Goal: Task Accomplishment & Management: Complete application form

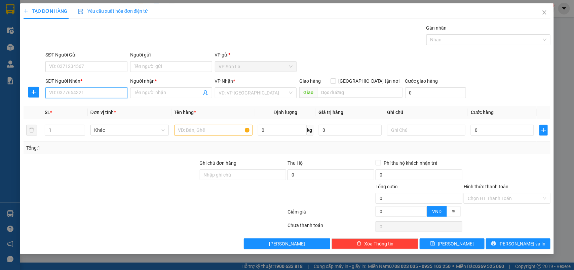
click at [67, 91] on input "SĐT Người Nhận *" at bounding box center [86, 92] width 82 height 11
type input "0977343333"
click at [81, 107] on div "0977343333 - Tuấn" at bounding box center [86, 106] width 74 height 7
type input "Tuấn"
type input "0977343333"
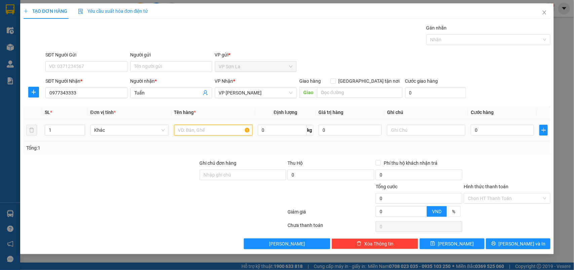
click at [203, 130] on input "text" at bounding box center [213, 130] width 78 height 11
type input "hs"
click at [498, 125] on input "0" at bounding box center [501, 130] width 63 height 11
type input "5"
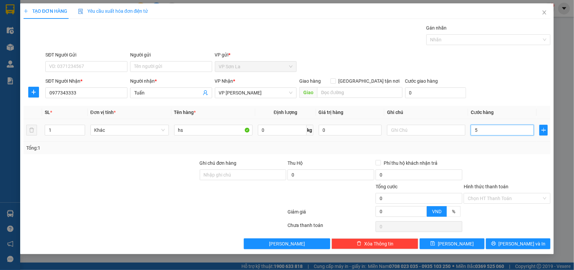
type input "5"
type input "50"
type input "50.000"
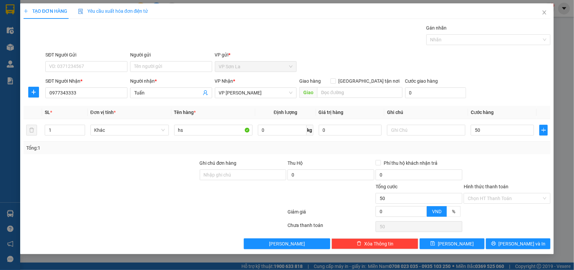
type input "50.000"
click at [504, 238] on div "Transit Pickup Surcharge Ids Transit Deliver Surcharge Ids Transit Deliver Surc…" at bounding box center [287, 136] width 527 height 225
click at [496, 244] on icon "printer" at bounding box center [493, 243] width 5 height 5
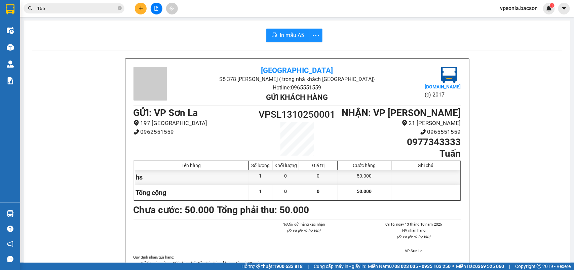
click at [65, 7] on input "166" at bounding box center [76, 8] width 79 height 7
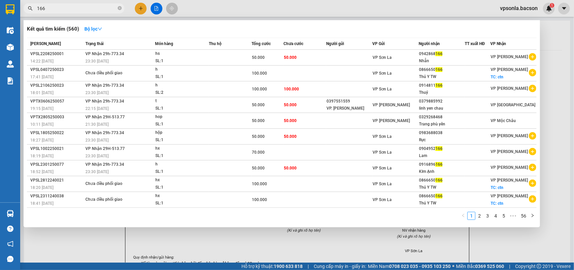
click at [65, 7] on input "166" at bounding box center [76, 8] width 79 height 7
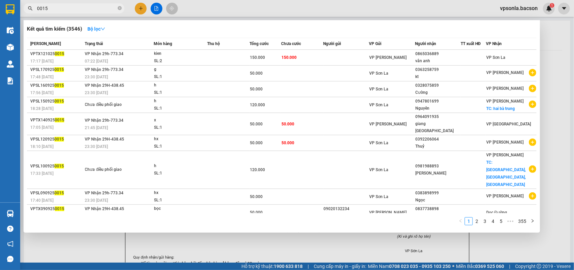
click at [76, 9] on input "0015" at bounding box center [76, 8] width 79 height 7
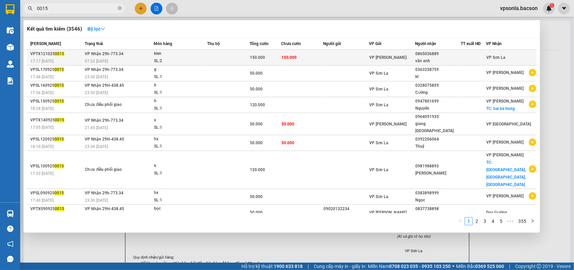
type input "0015"
click at [405, 54] on div "VP [PERSON_NAME]" at bounding box center [391, 57] width 45 height 7
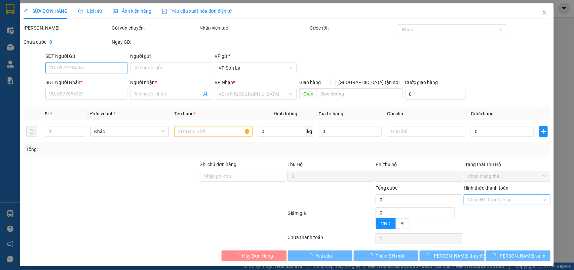
type input "0865036889"
type input "vân anh"
type input "0"
type input "150.000"
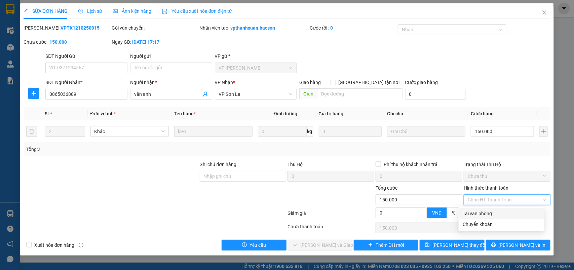
drag, startPoint x: 476, startPoint y: 216, endPoint x: 474, endPoint y: 219, distance: 4.2
click at [476, 217] on div "Tại văn phòng" at bounding box center [501, 213] width 78 height 7
type input "0"
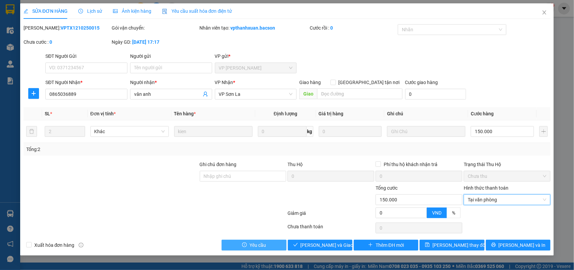
click at [285, 251] on div "SỬA ĐƠN HÀNG Lịch sử Ảnh kiện hàng Yêu cầu xuất hóa đơn điện tử Total Paid Fee …" at bounding box center [287, 129] width 534 height 252
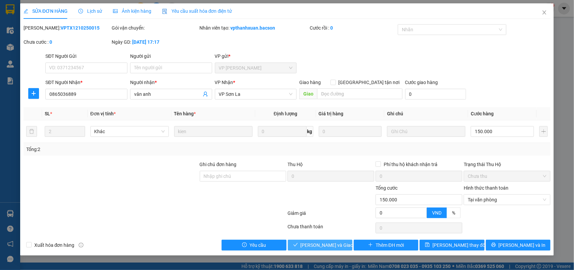
click at [312, 250] on button "[PERSON_NAME] và Giao hàng" at bounding box center [320, 245] width 65 height 11
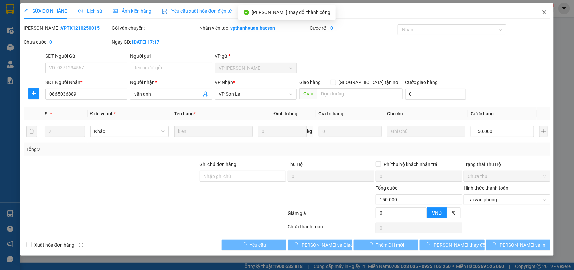
click at [545, 11] on icon "close" at bounding box center [544, 12] width 4 height 4
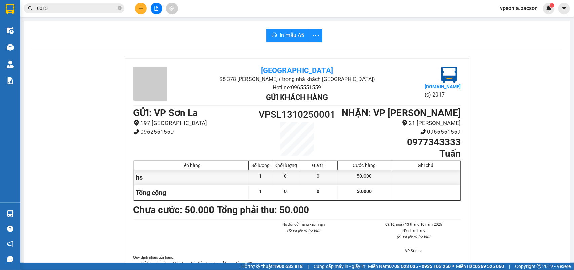
click at [61, 8] on input "0015" at bounding box center [76, 8] width 79 height 7
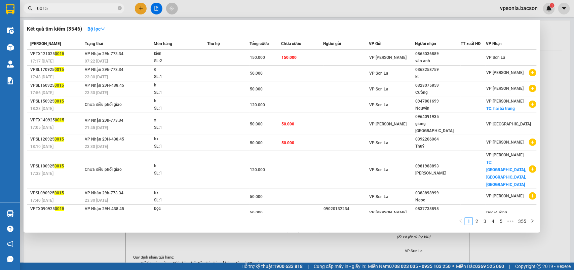
click at [61, 8] on input "0015" at bounding box center [76, 8] width 79 height 7
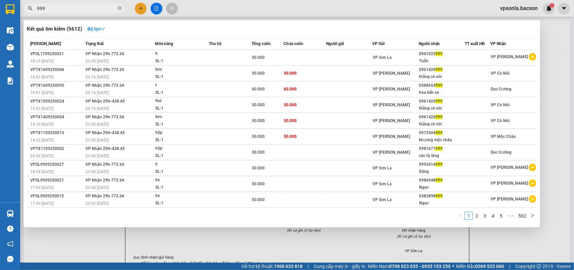
type input "999"
click at [65, 7] on input "999" at bounding box center [76, 8] width 79 height 7
click at [155, 7] on div at bounding box center [287, 135] width 574 height 270
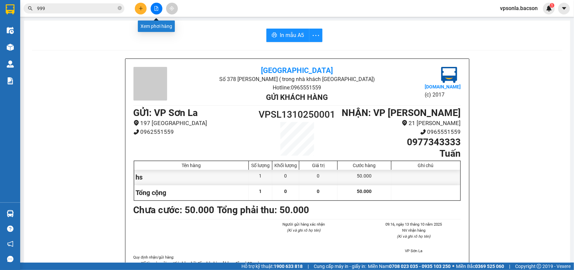
click at [156, 8] on icon "file-add" at bounding box center [156, 8] width 5 height 5
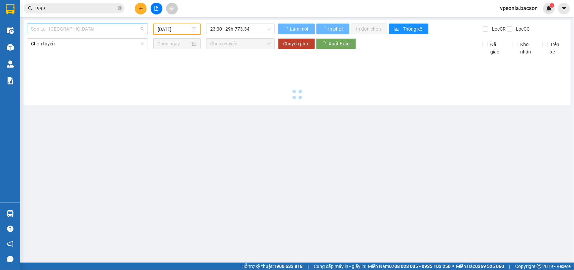
click at [58, 29] on span "Sơn La - [GEOGRAPHIC_DATA]" at bounding box center [87, 29] width 113 height 10
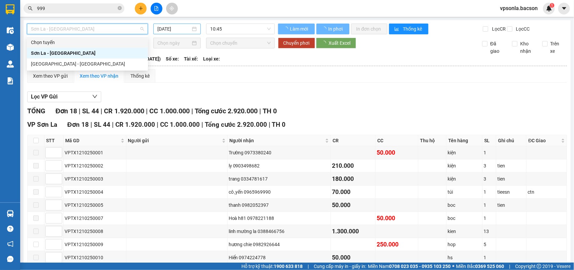
click at [167, 26] on input "[DATE]" at bounding box center [173, 28] width 33 height 7
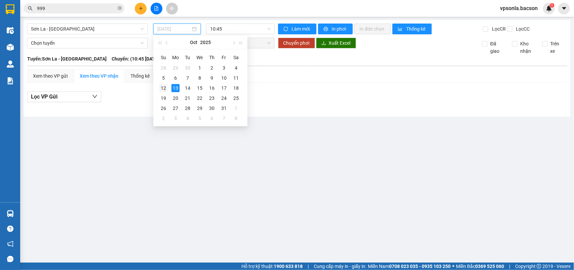
click at [161, 88] on div "12" at bounding box center [163, 88] width 8 height 8
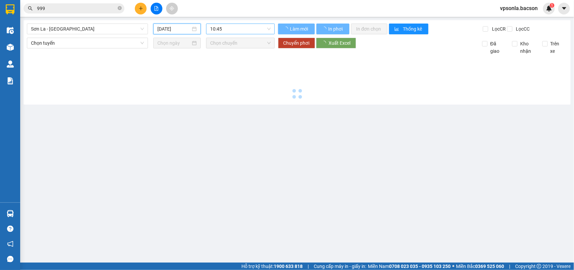
type input "[DATE]"
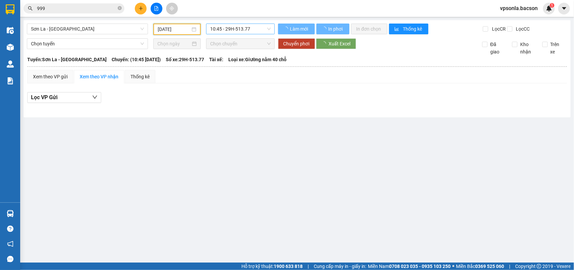
click at [237, 26] on span "10:45 - 29H-513.77" at bounding box center [240, 29] width 60 height 10
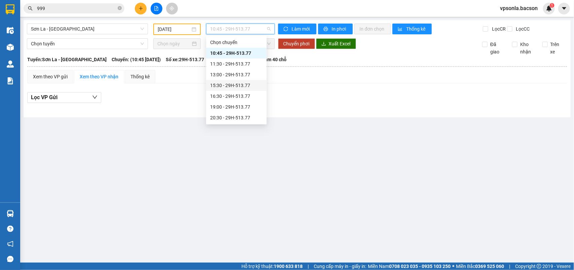
scroll to position [32, 0]
click at [229, 116] on div "22:30 - 29H-513.77" at bounding box center [236, 117] width 52 height 7
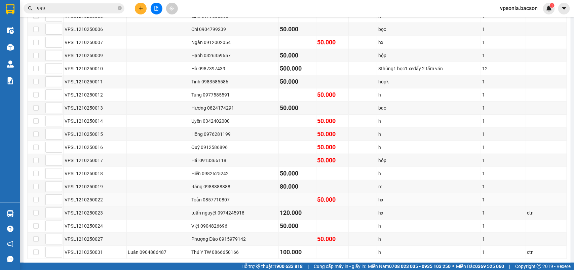
scroll to position [134, 0]
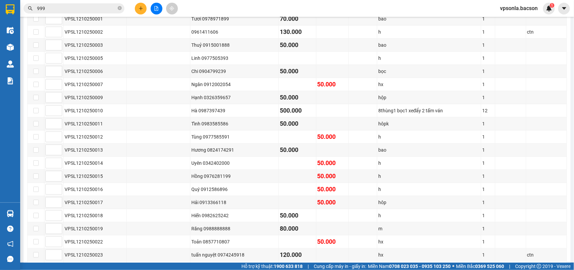
click at [66, 8] on input "999" at bounding box center [76, 8] width 79 height 7
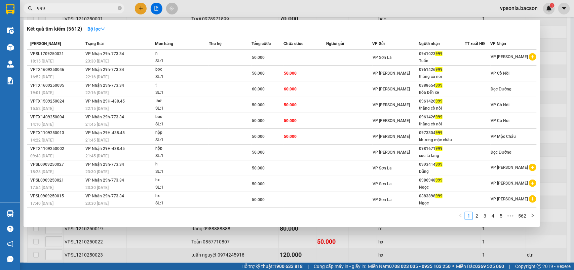
click at [66, 8] on input "999" at bounding box center [76, 8] width 79 height 7
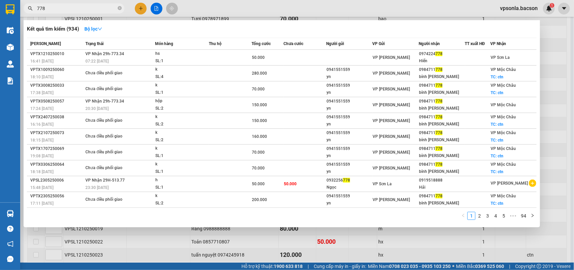
click at [88, 11] on input "778" at bounding box center [76, 8] width 79 height 7
type input "961"
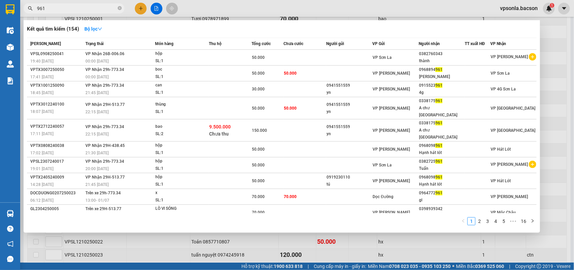
click at [67, 7] on input "961" at bounding box center [76, 8] width 79 height 7
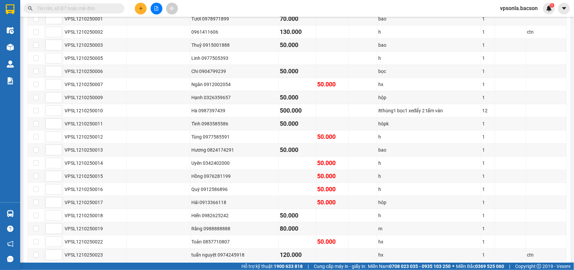
type input "0"
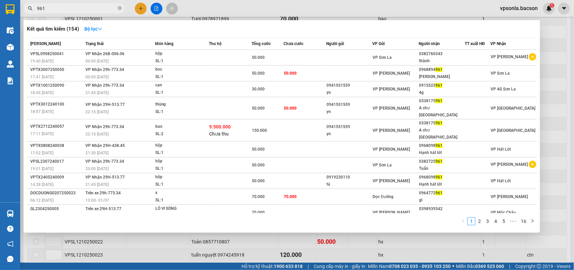
type input "961"
